Goal: Information Seeking & Learning: Learn about a topic

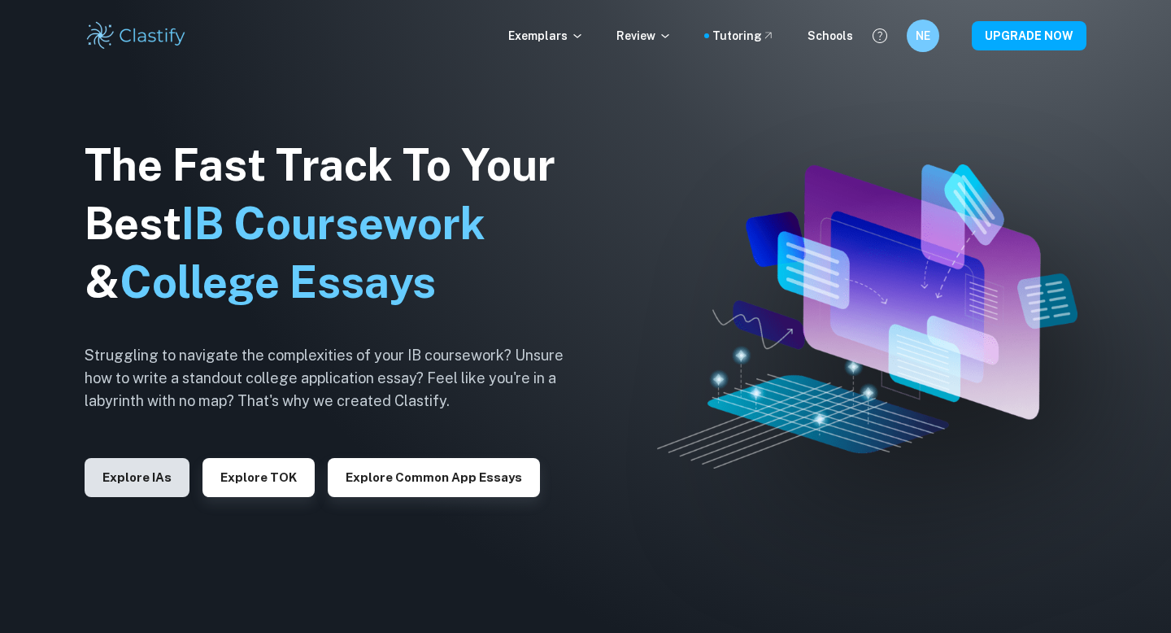
click at [155, 473] on button "Explore IAs" at bounding box center [137, 477] width 105 height 39
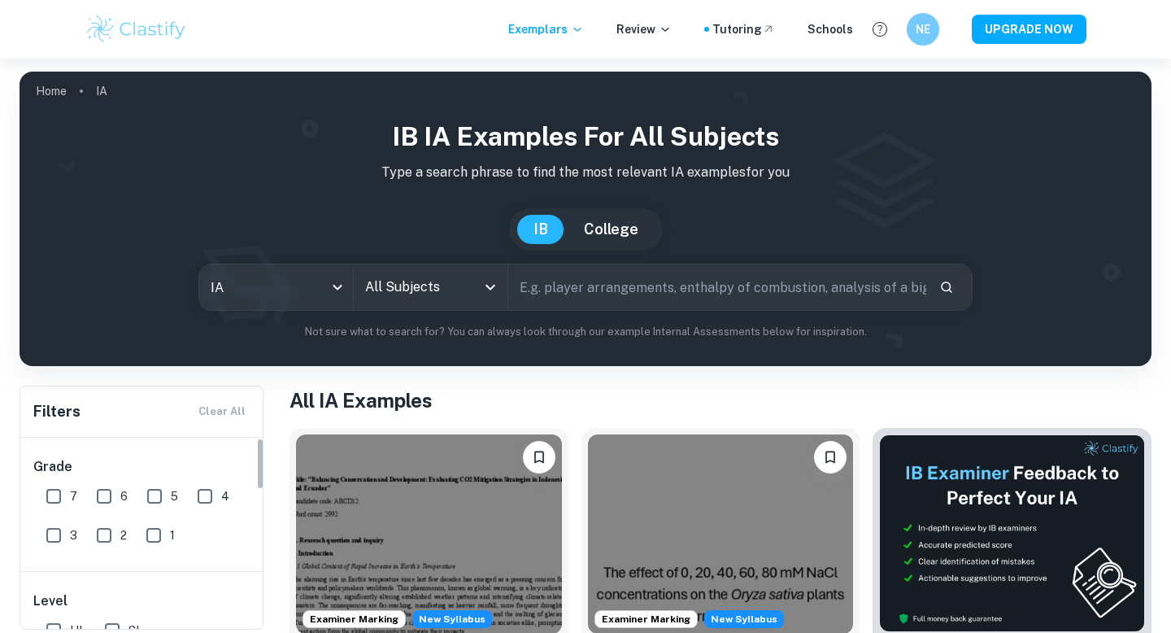
click at [56, 485] on input "7" at bounding box center [53, 496] width 33 height 33
checkbox input "true"
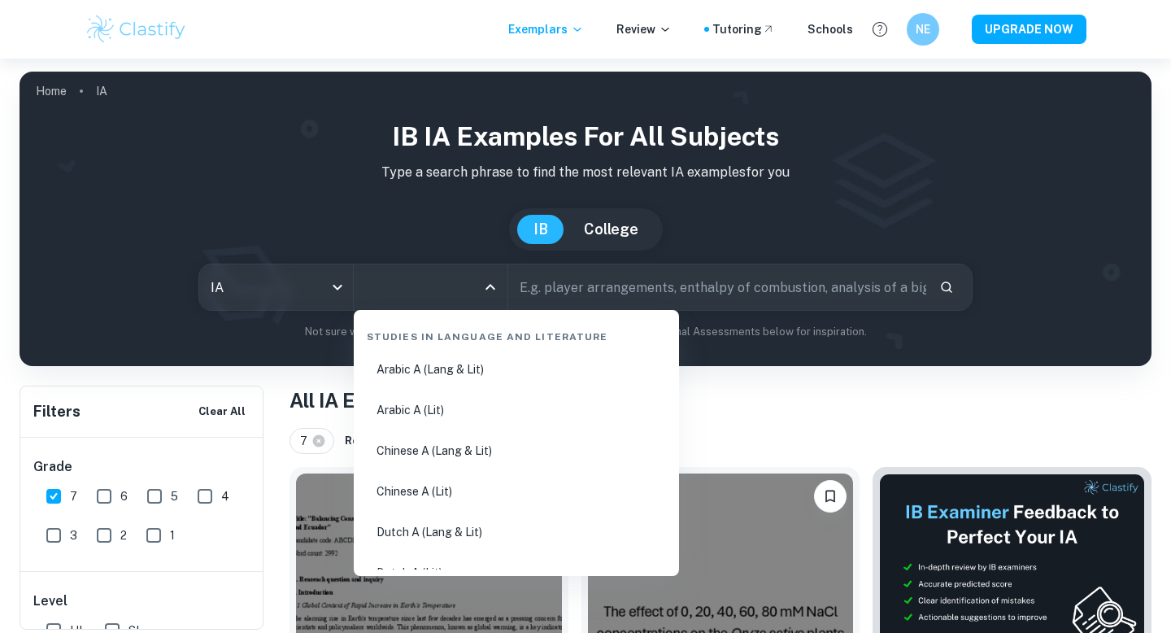
click at [405, 299] on input "All Subjects" at bounding box center [418, 287] width 115 height 31
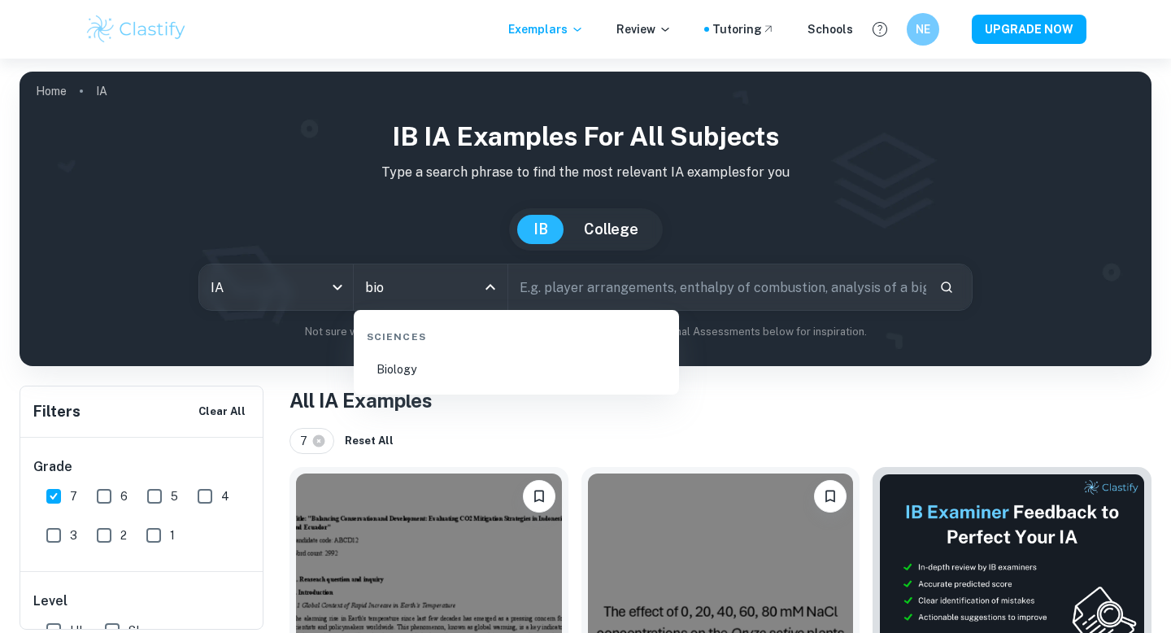
click at [469, 374] on li "Biology" at bounding box center [516, 368] width 312 height 37
type input "Biology"
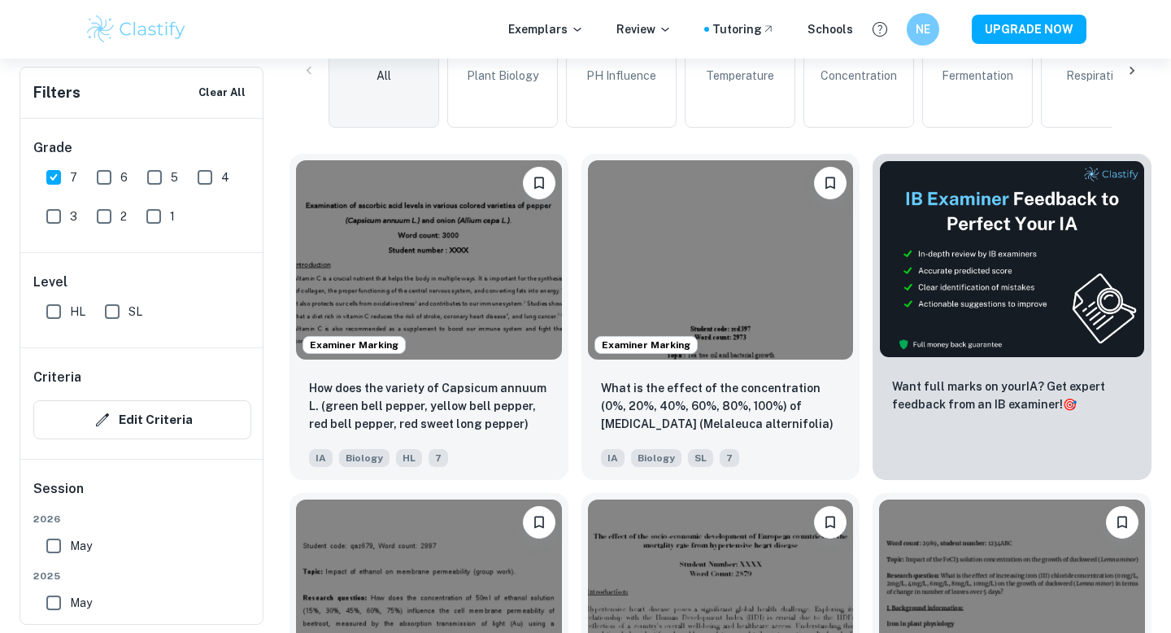
scroll to position [476, 0]
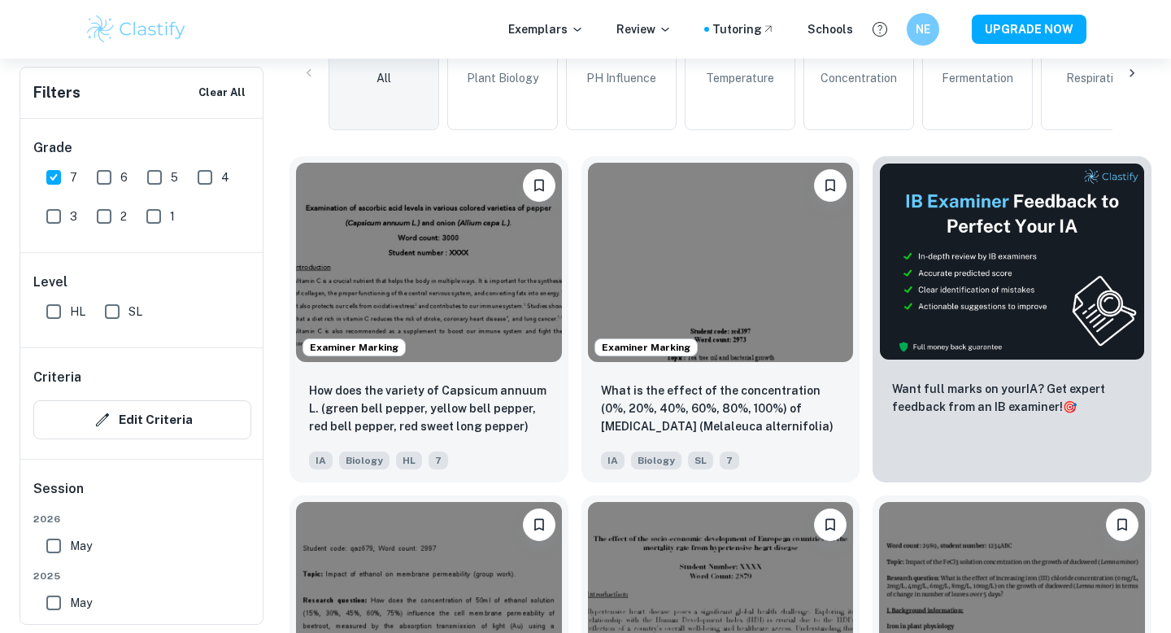
click at [469, 374] on div "How does the variety of Capsicum annuum L. (green bell pepper, yellow bell pepp…" at bounding box center [428, 425] width 279 height 114
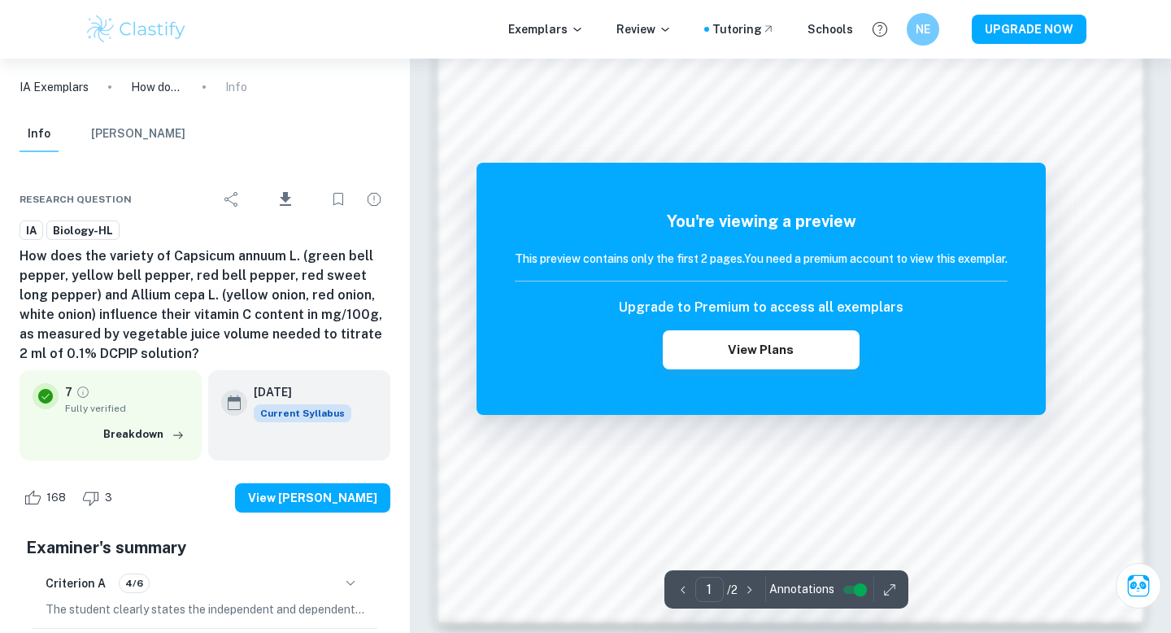
scroll to position [1550, 0]
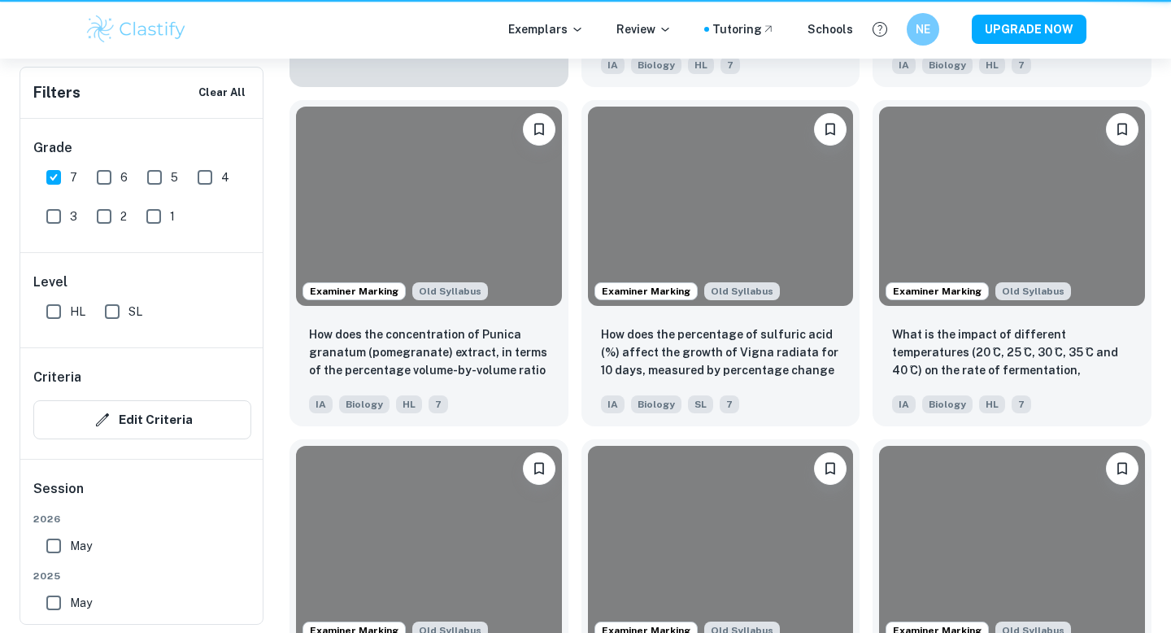
scroll to position [476, 0]
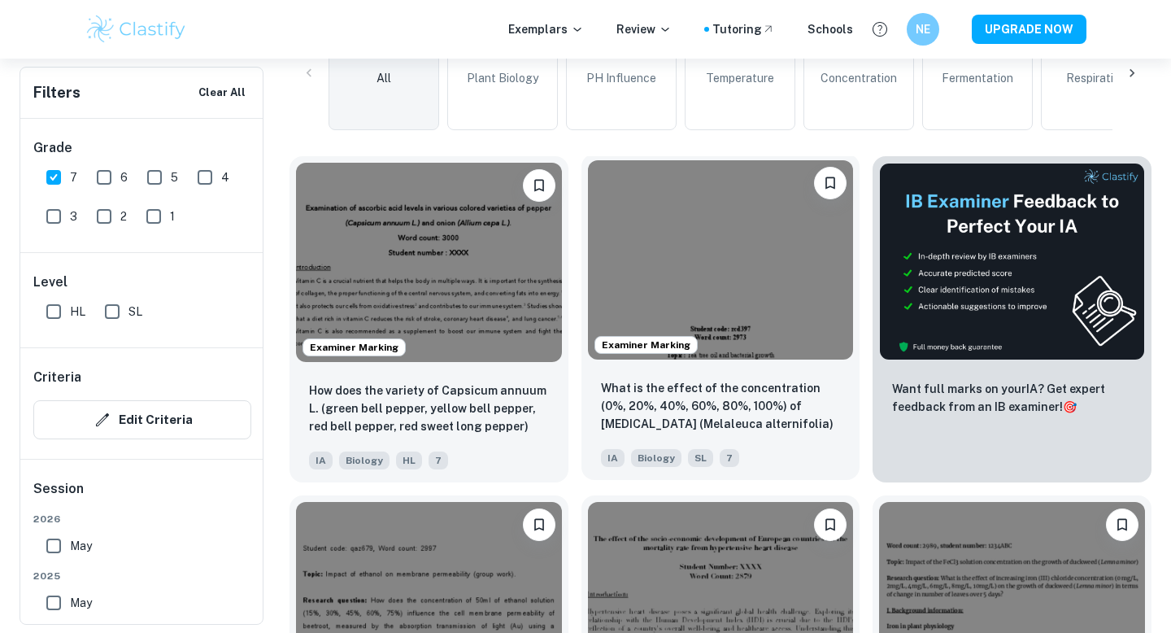
click at [780, 360] on div "Examiner Marking" at bounding box center [720, 260] width 279 height 212
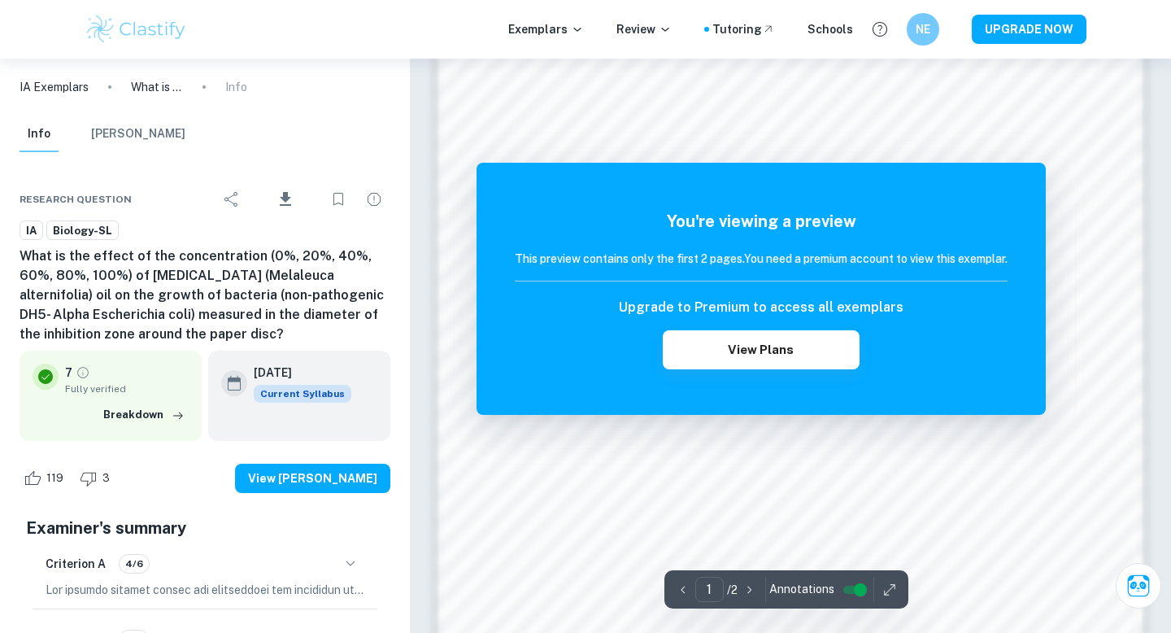
scroll to position [1550, 0]
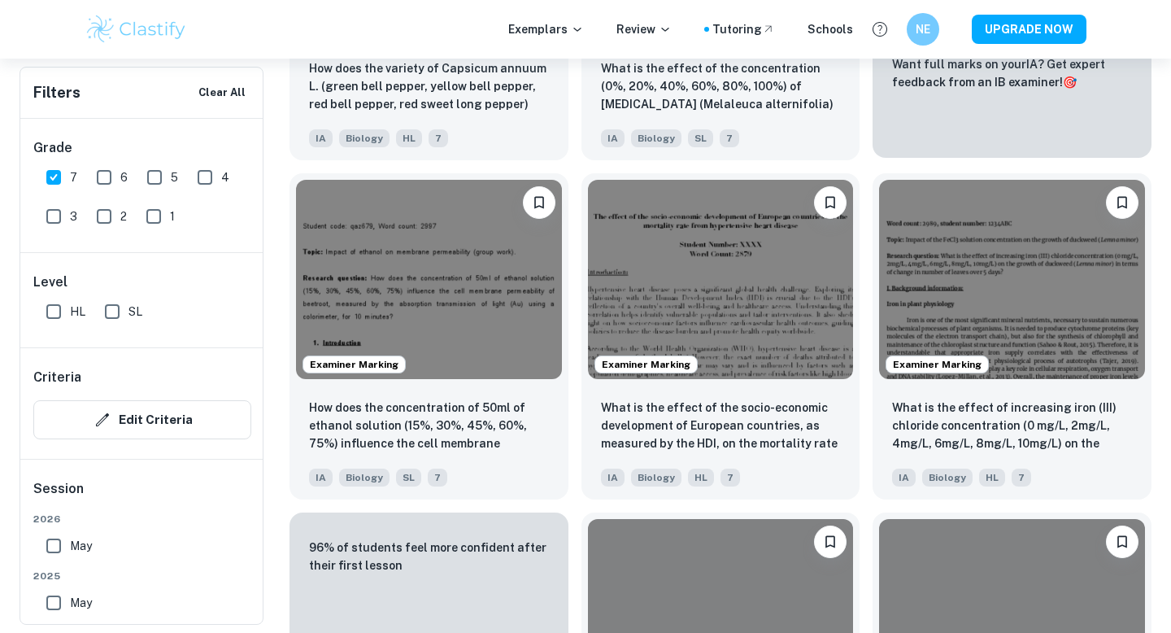
scroll to position [838, 0]
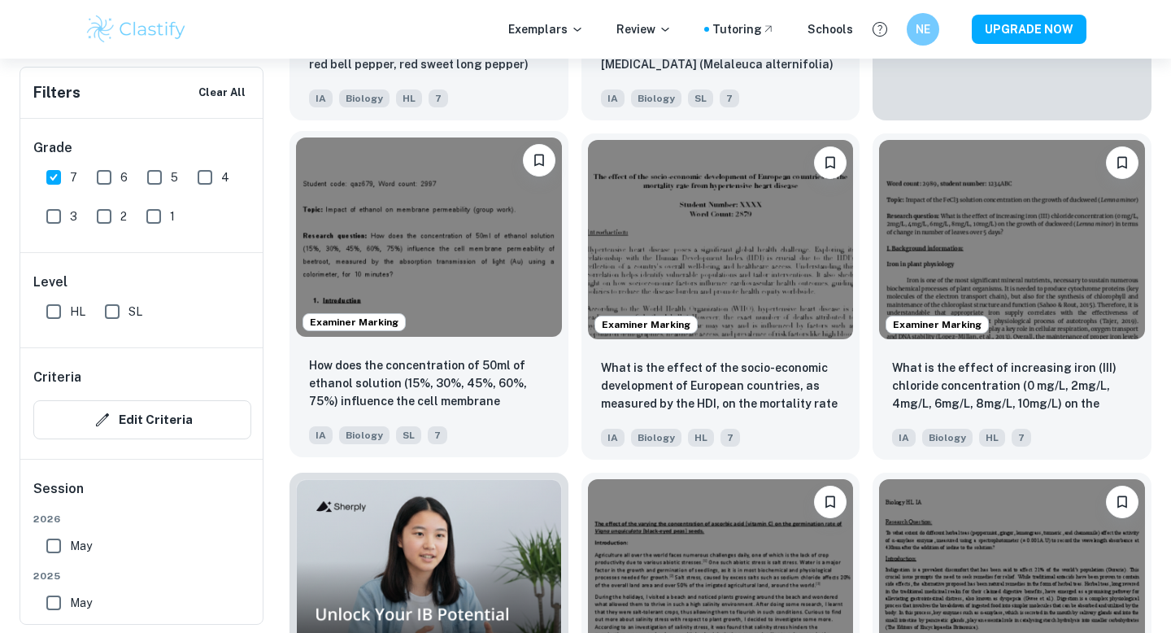
click at [413, 179] on img at bounding box center [429, 236] width 266 height 199
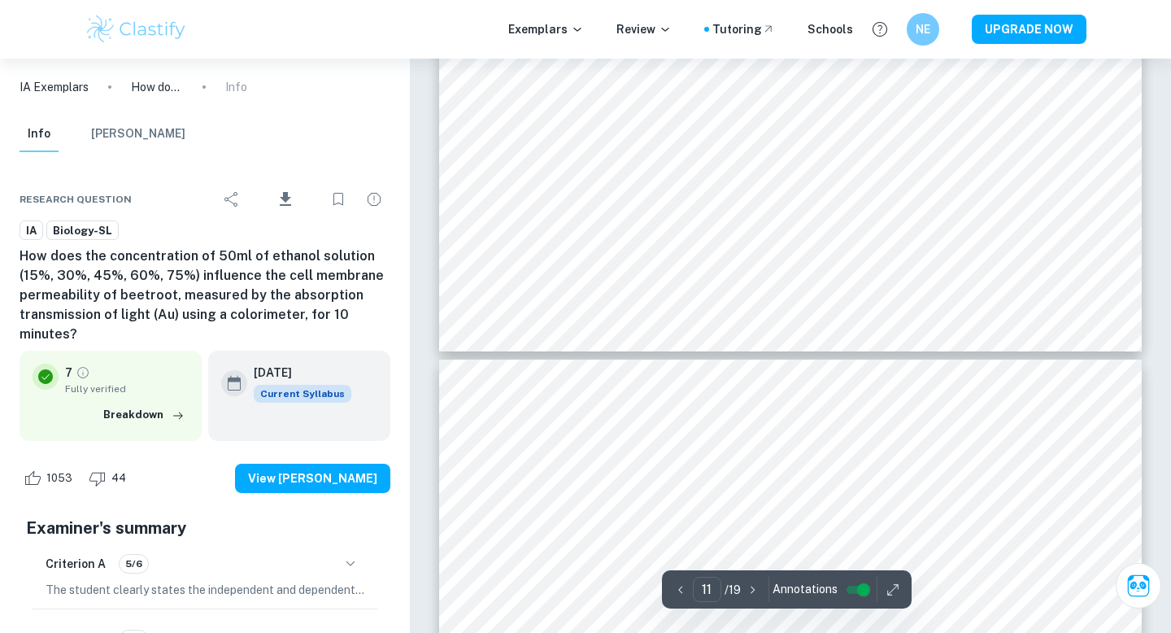
type input "10"
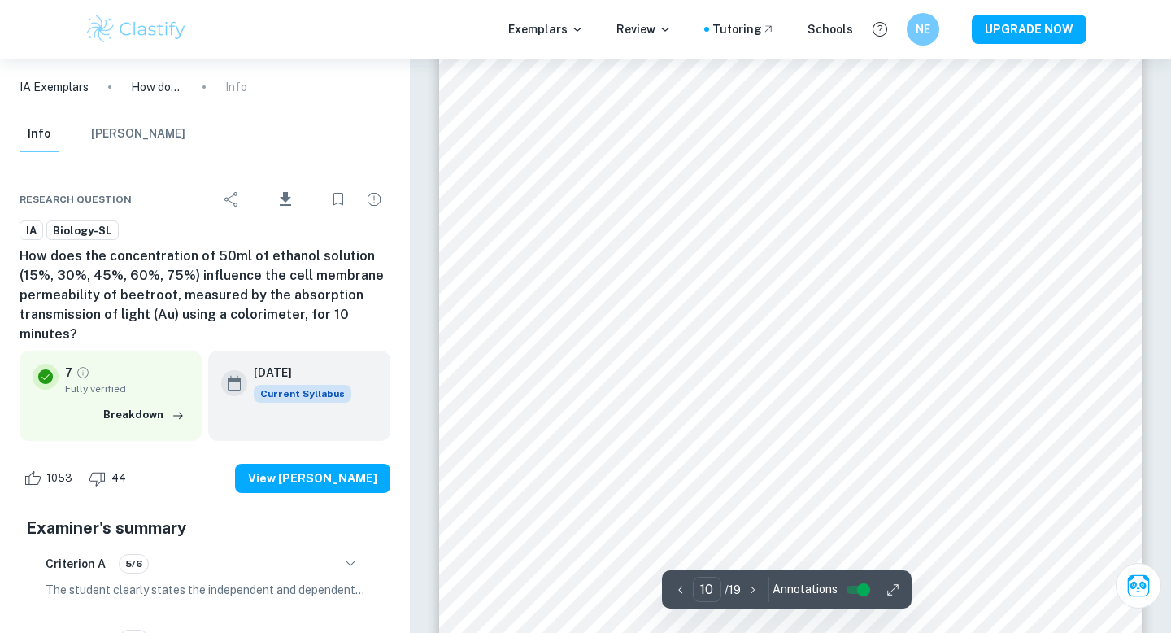
scroll to position [9740, 0]
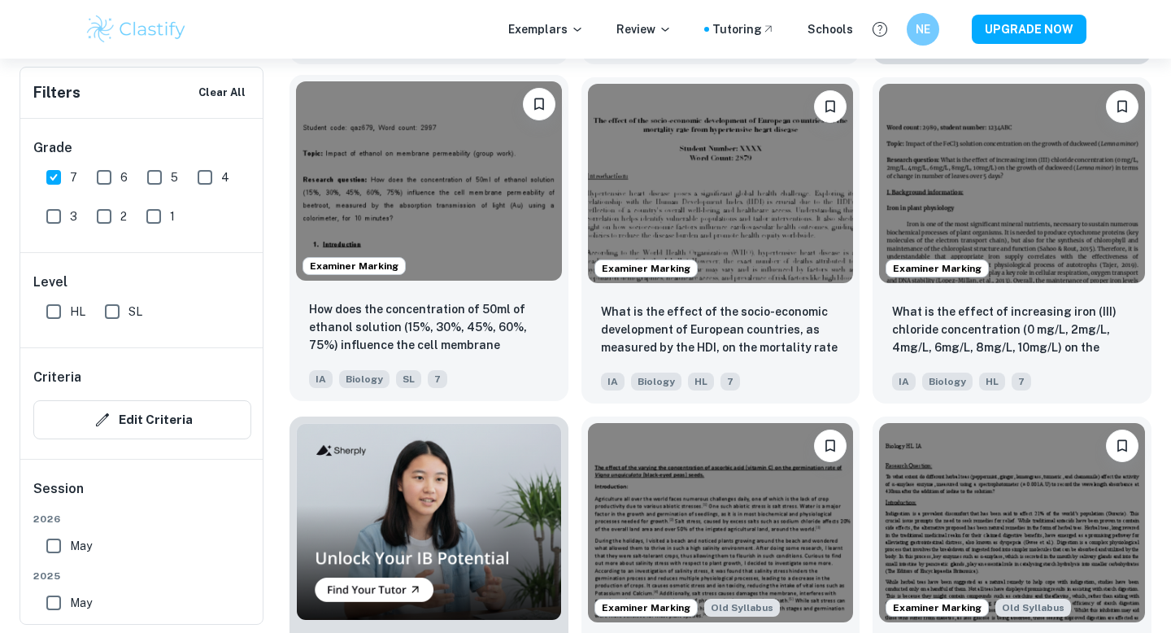
scroll to position [902, 0]
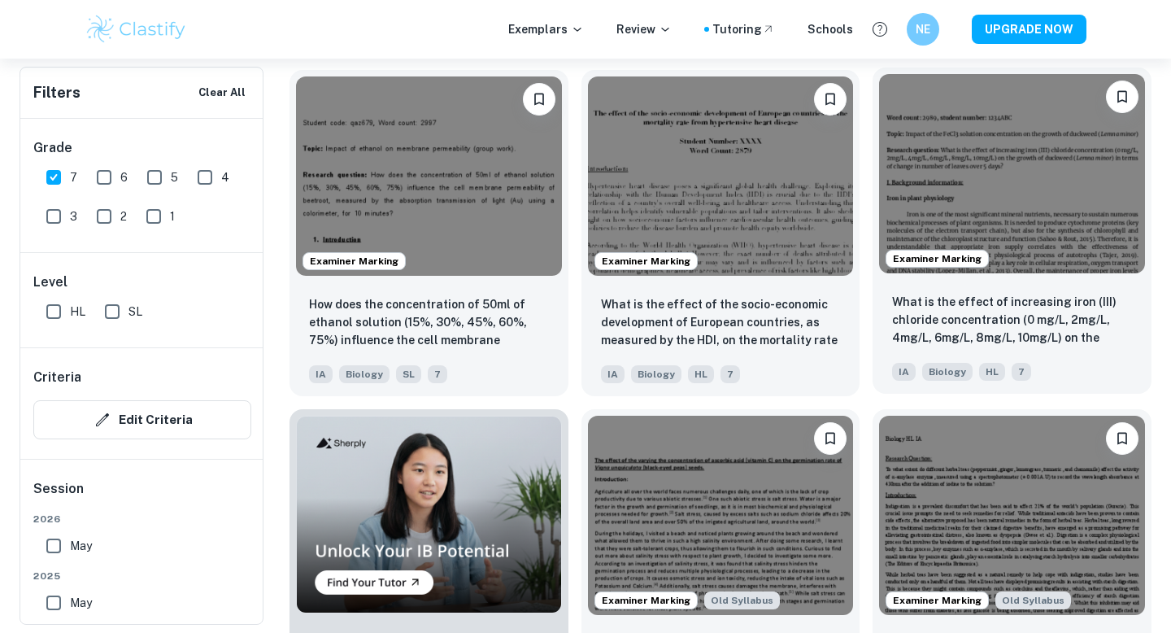
click at [944, 192] on img at bounding box center [1012, 173] width 266 height 199
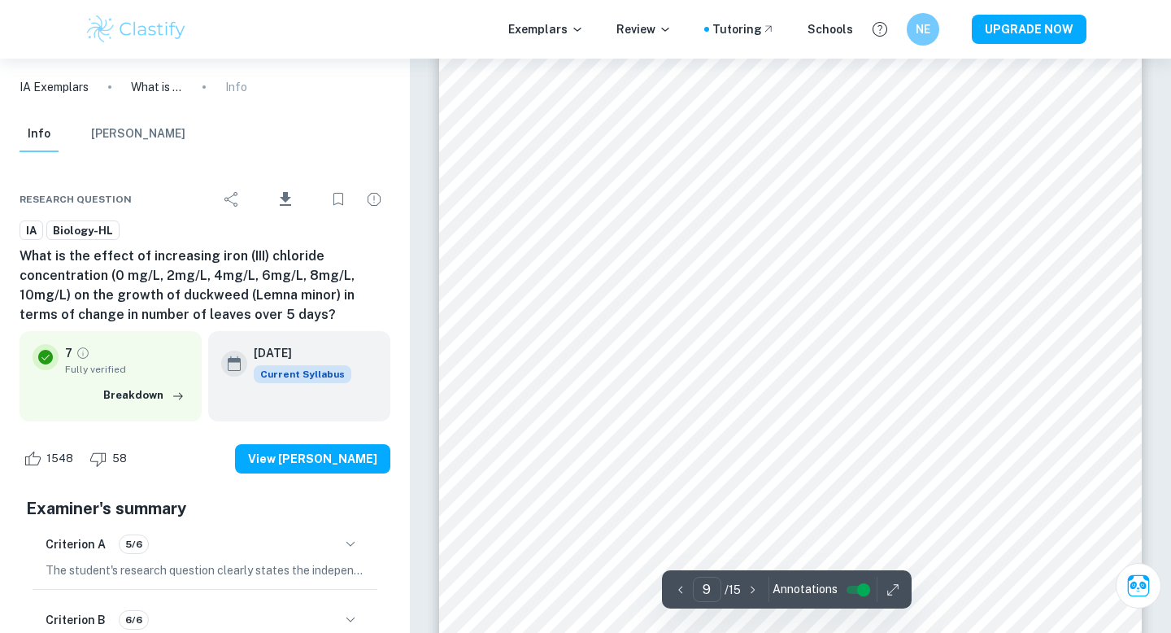
scroll to position [8746, 0]
type input "9"
